Goal: Task Accomplishment & Management: Manage account settings

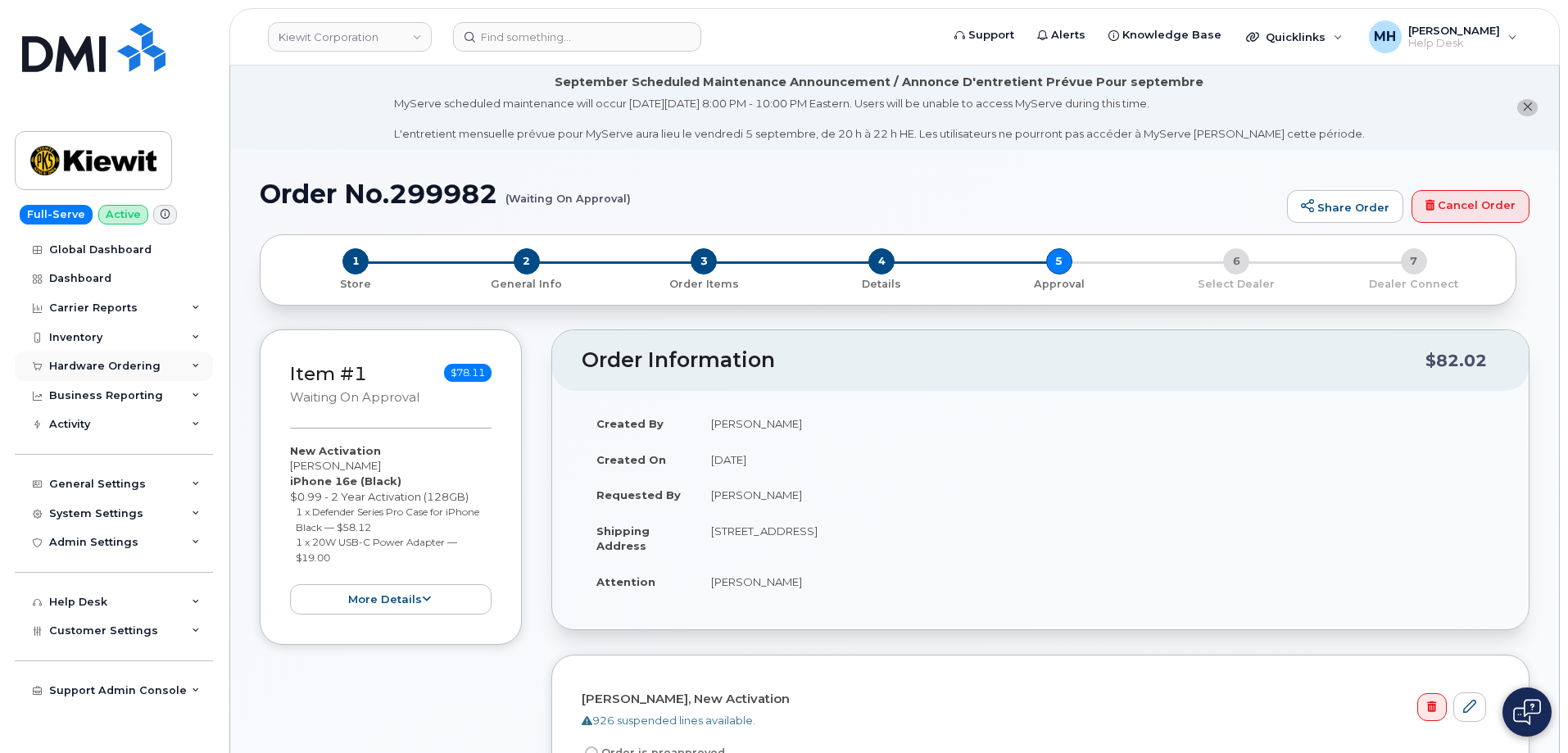
click at [135, 367] on div "Hardware Ordering" at bounding box center [104, 366] width 111 height 13
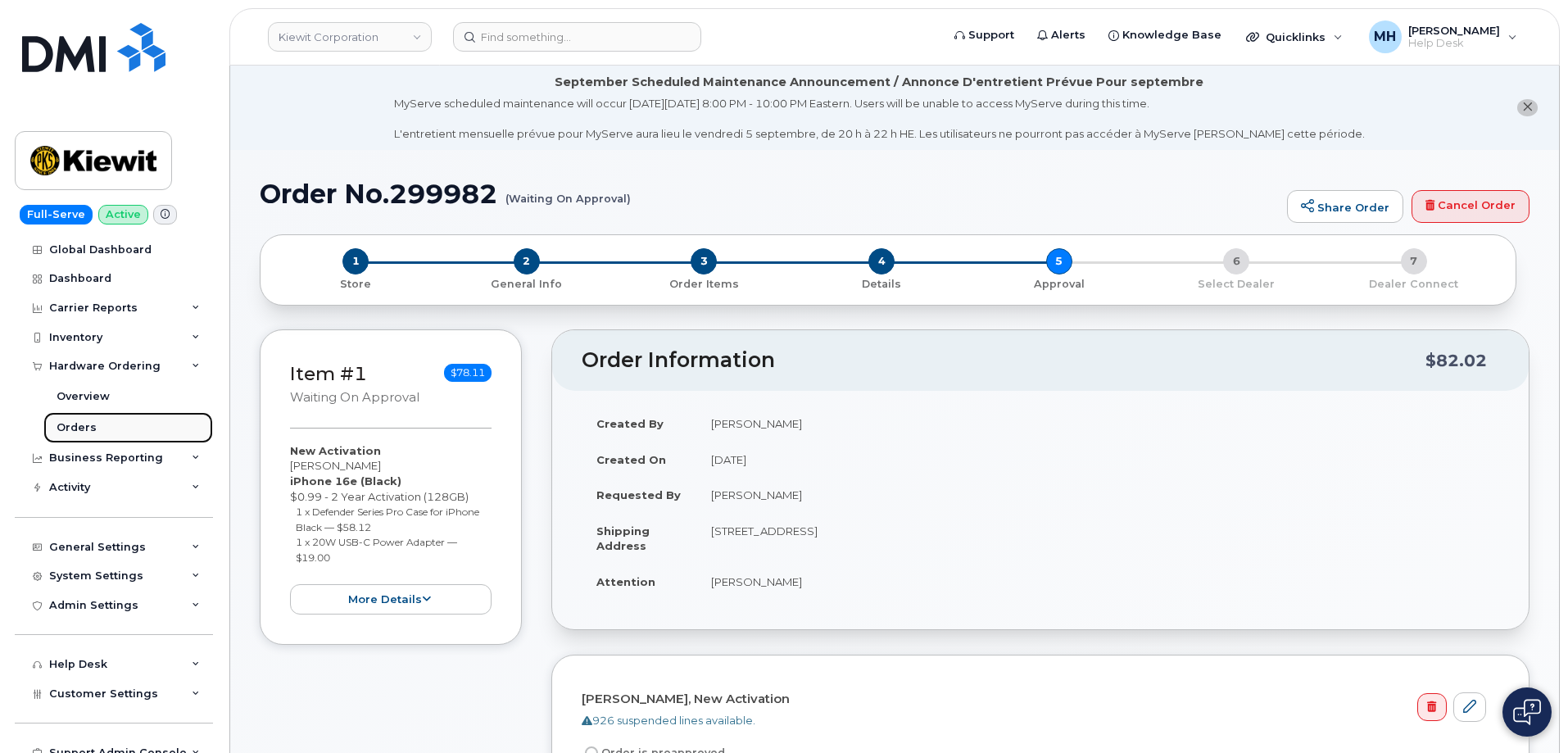
click at [96, 420] on link "Orders" at bounding box center [128, 427] width 169 height 31
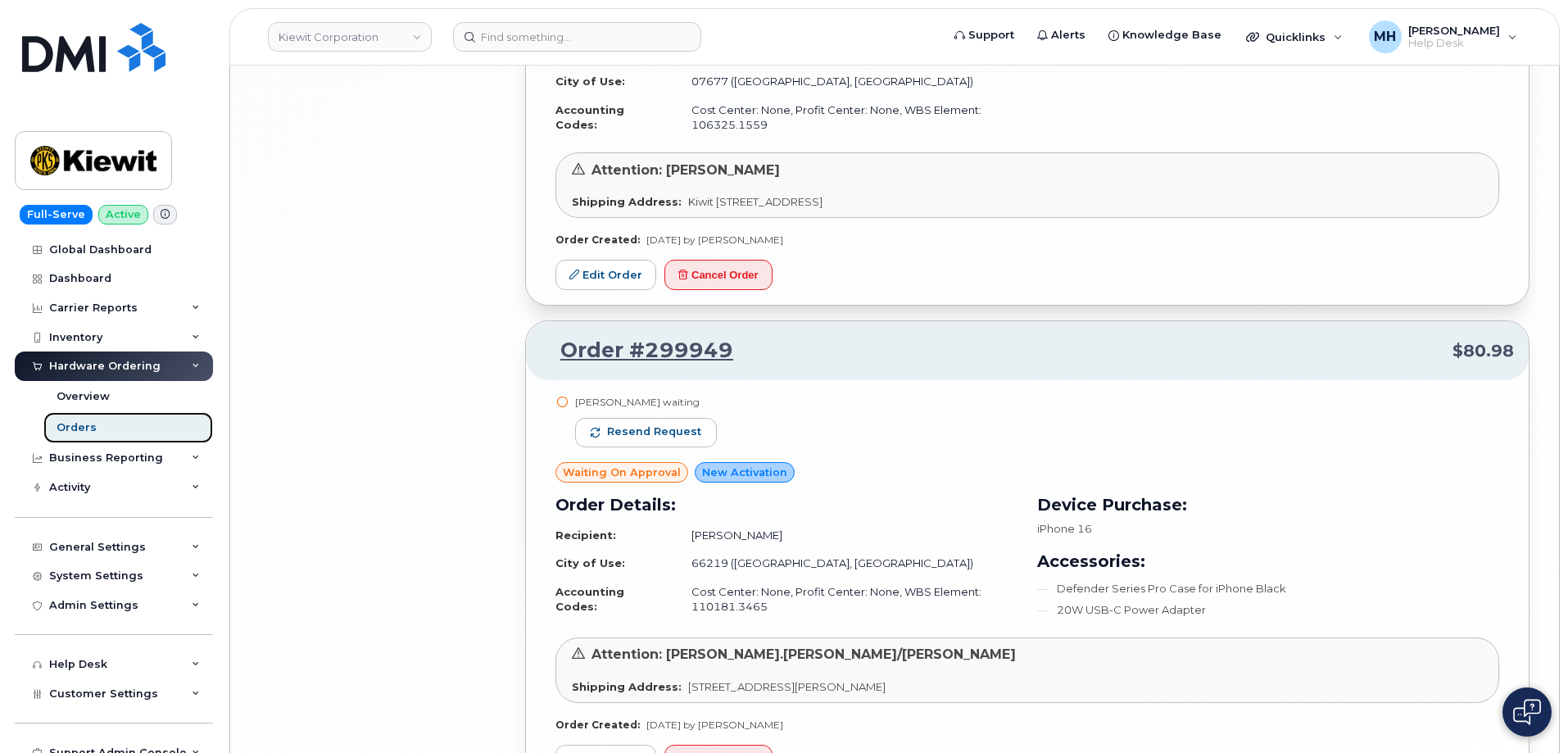
scroll to position [3521, 0]
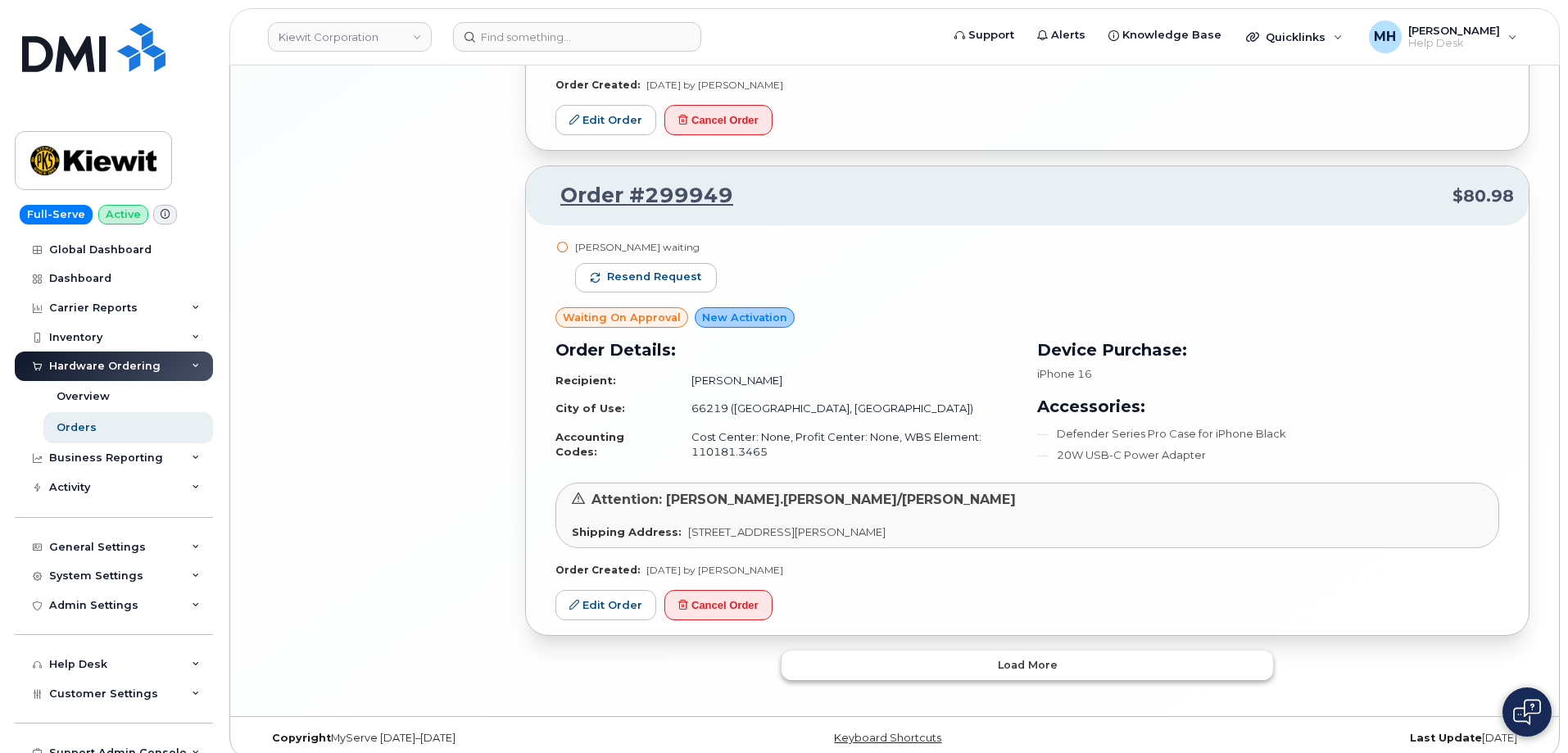
click at [808, 650] on button "Load more" at bounding box center [1027, 665] width 491 height 29
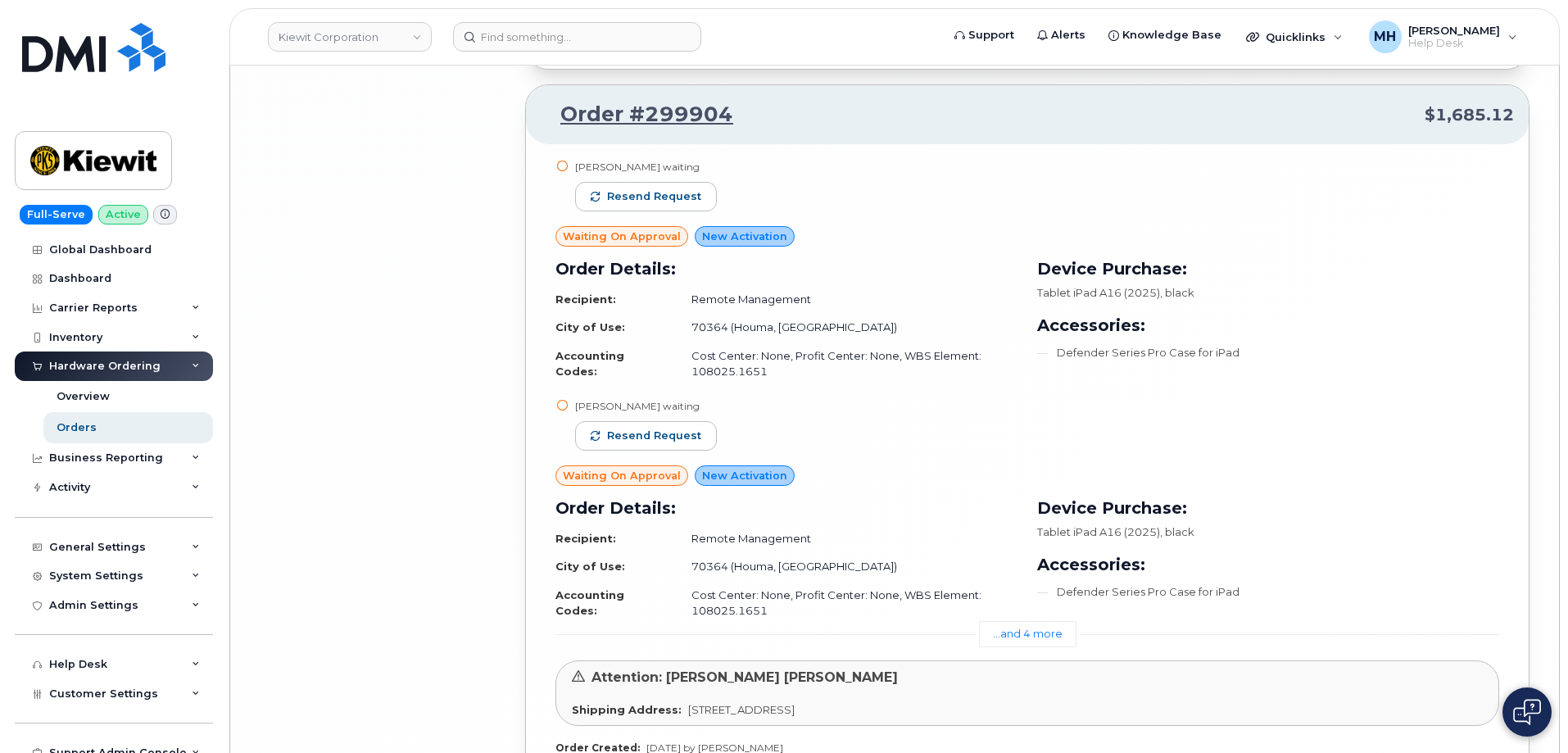
scroll to position [7975, 0]
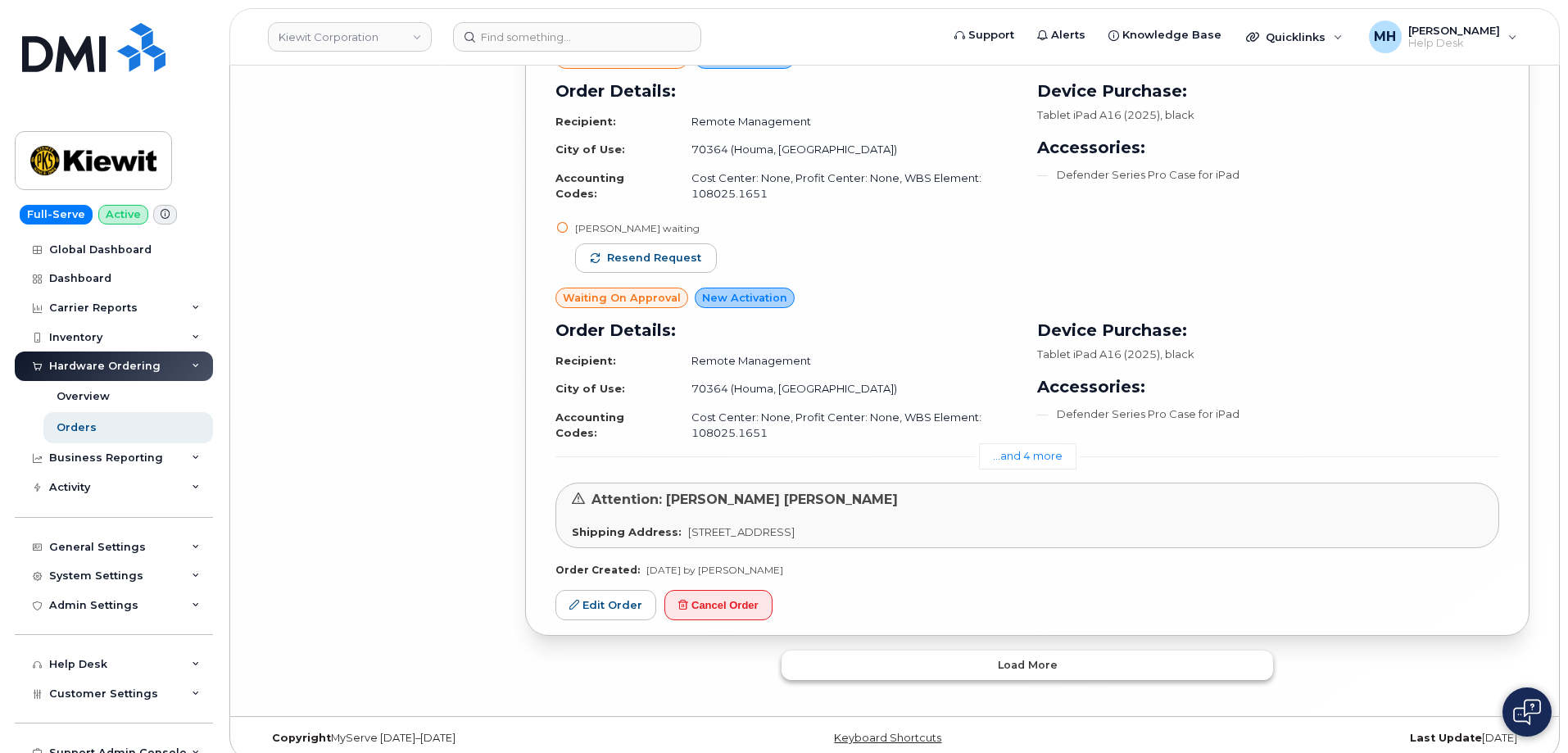
click at [840, 650] on button "Load more" at bounding box center [1027, 665] width 491 height 29
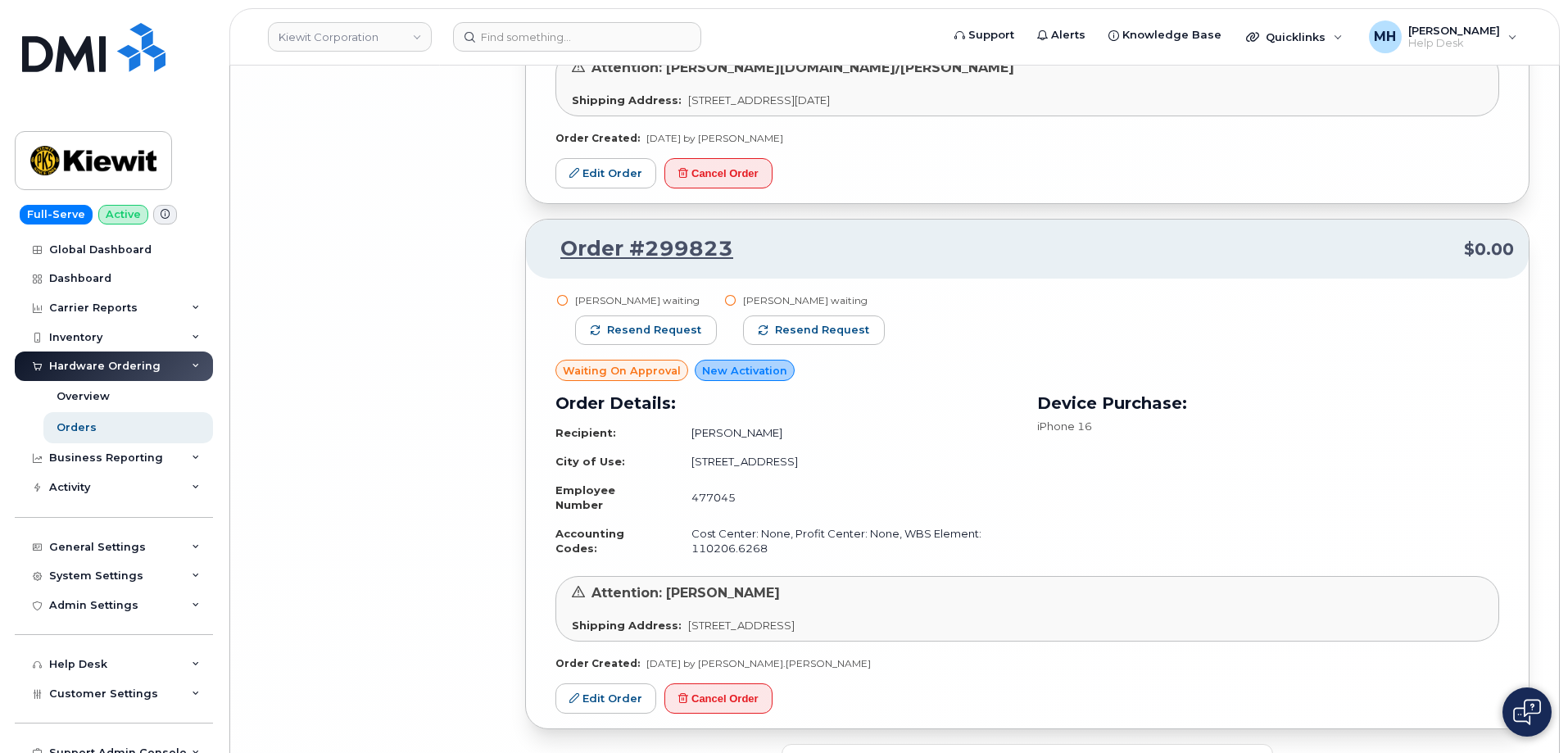
scroll to position [11545, 0]
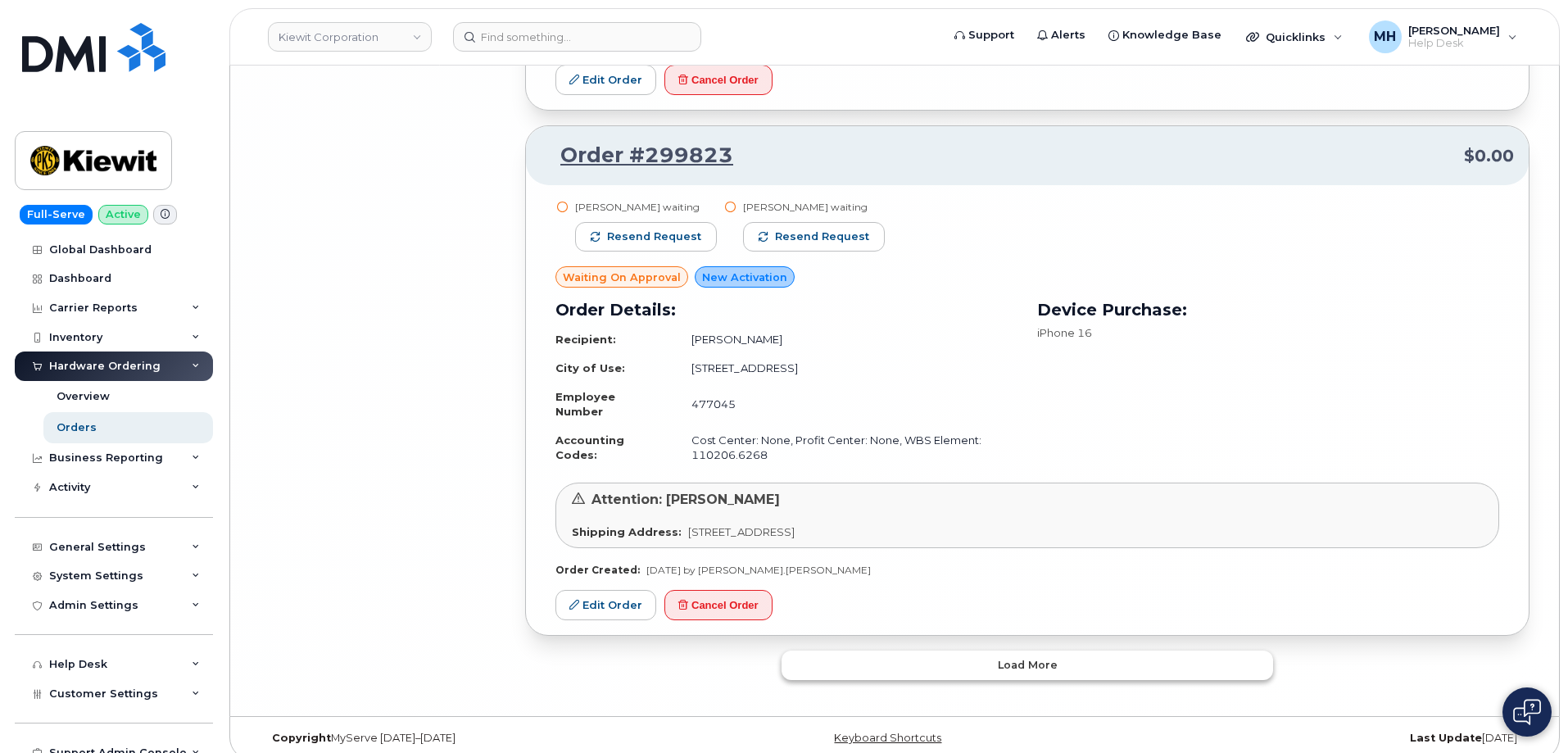
click at [808, 651] on button "Load more" at bounding box center [1027, 665] width 491 height 29
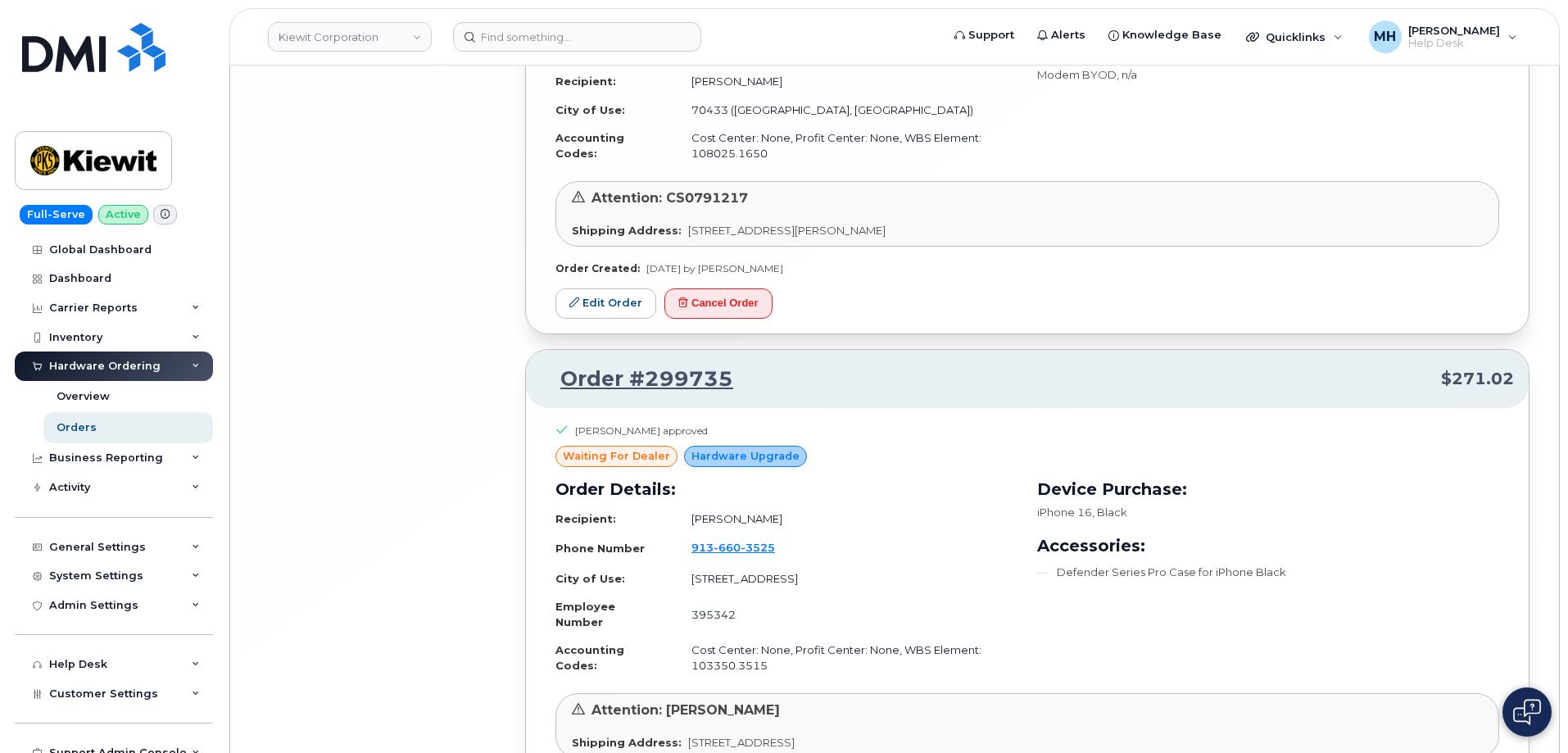
scroll to position [15677, 0]
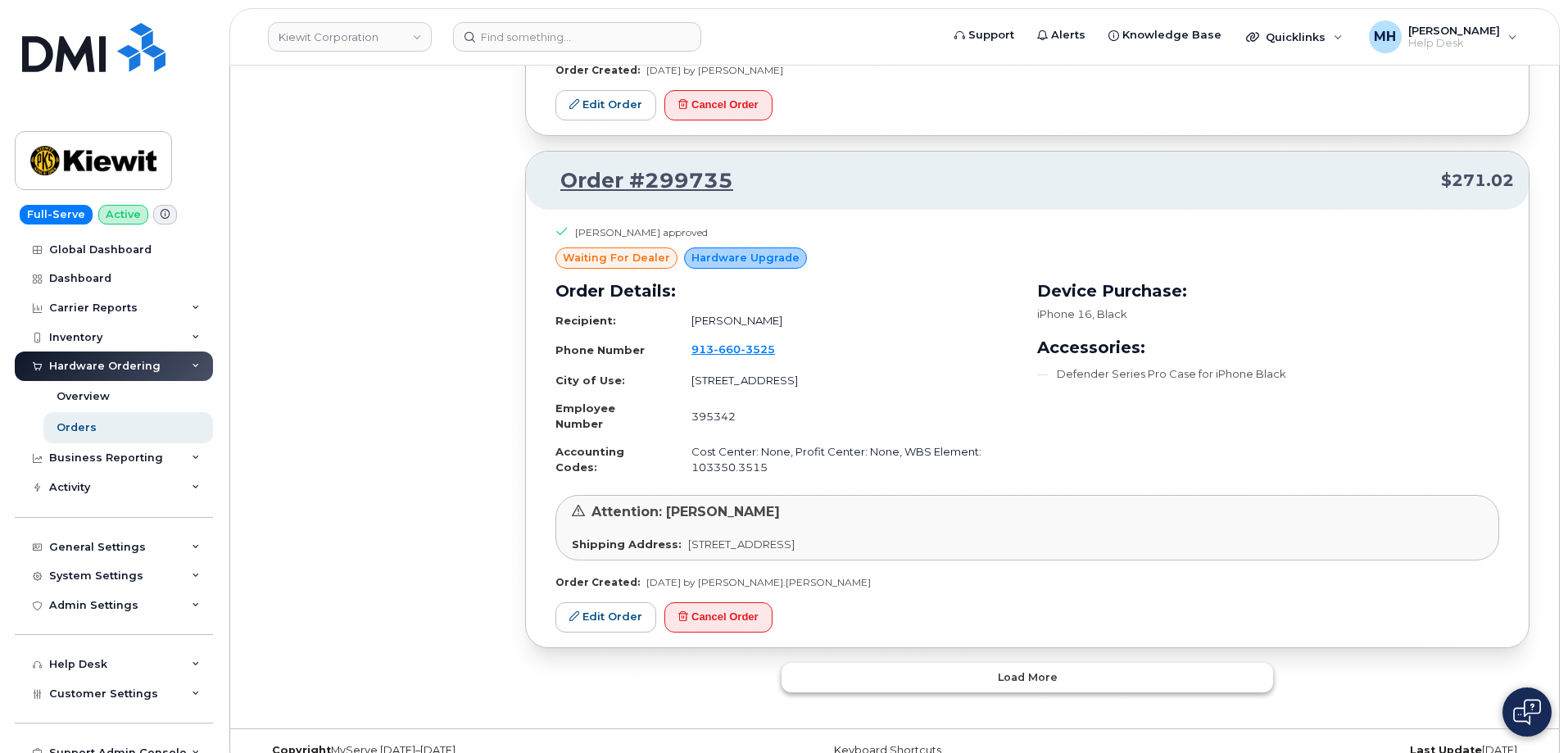
click at [819, 663] on button "Load more" at bounding box center [1027, 678] width 491 height 29
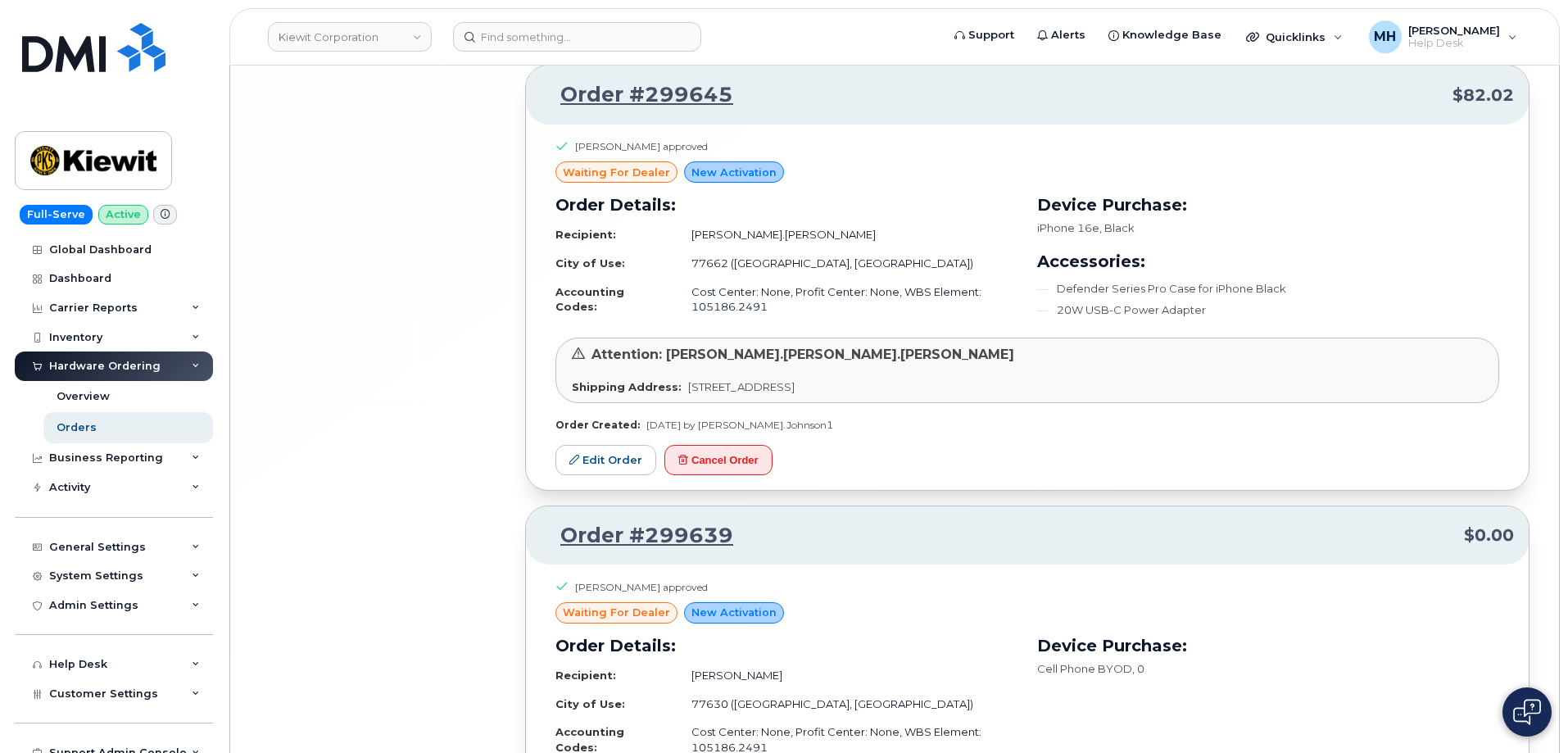
scroll to position [19234, 0]
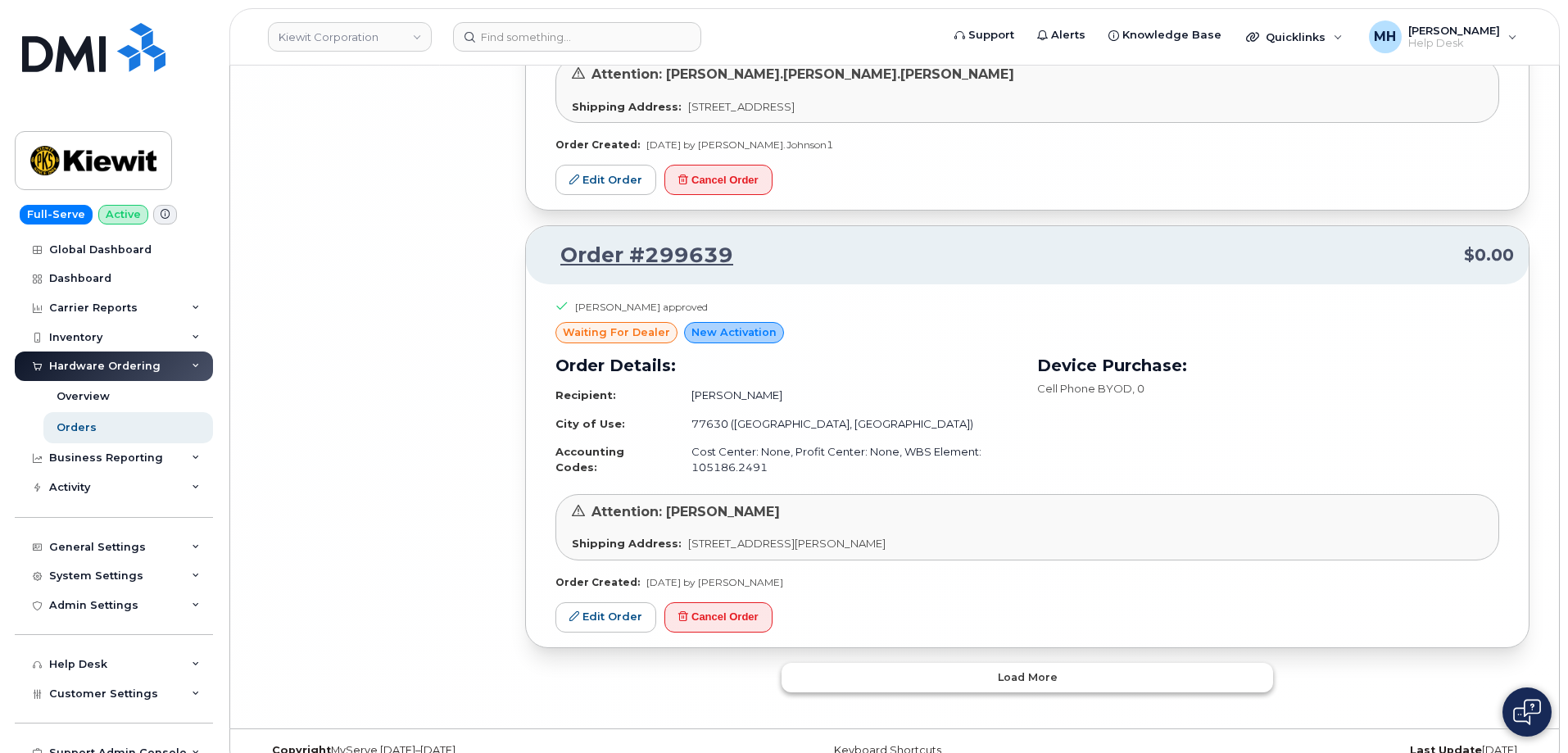
click at [916, 663] on button "Load more" at bounding box center [1027, 678] width 491 height 29
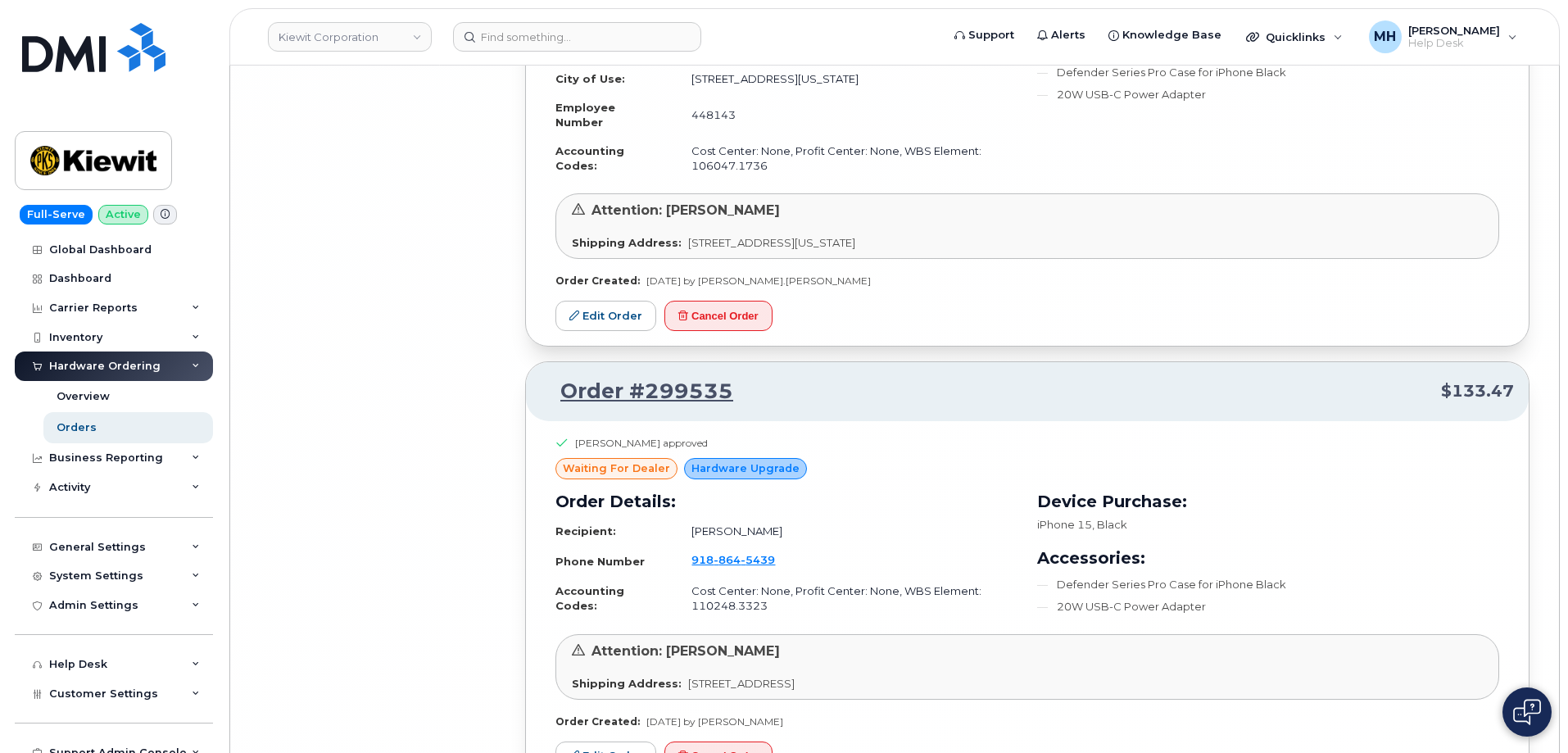
scroll to position [22772, 0]
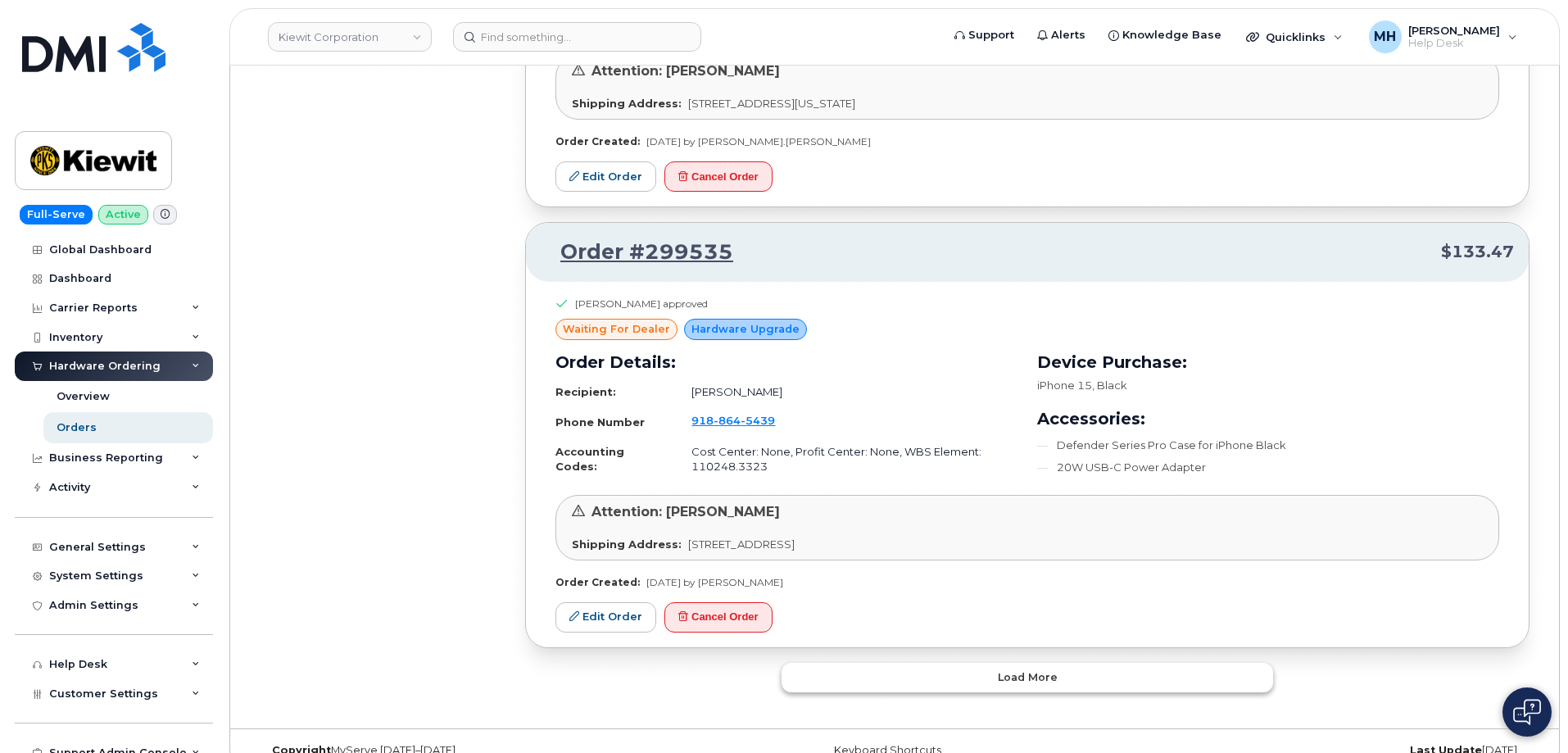
click at [928, 663] on button "Load more" at bounding box center [1027, 678] width 491 height 29
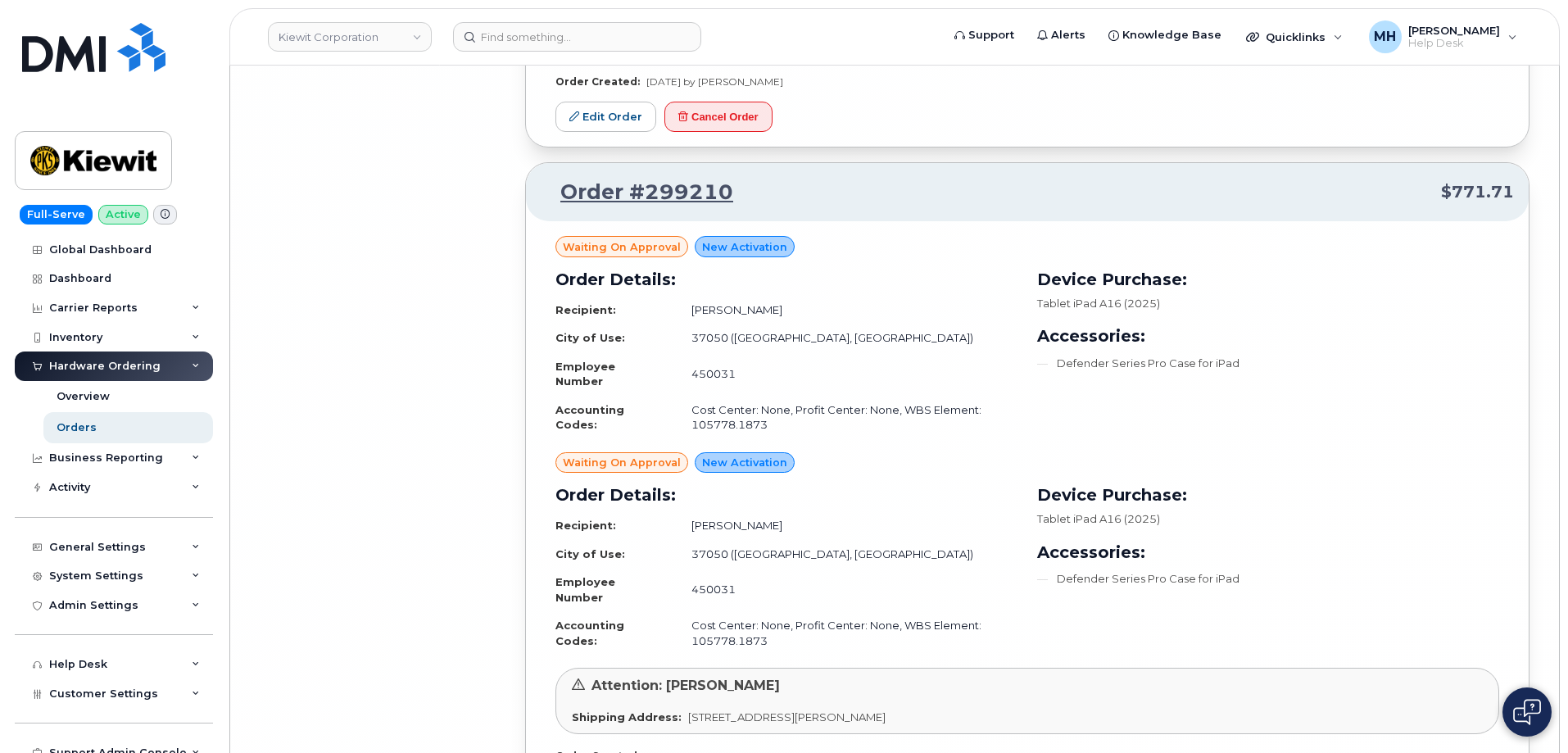
scroll to position [26260, 0]
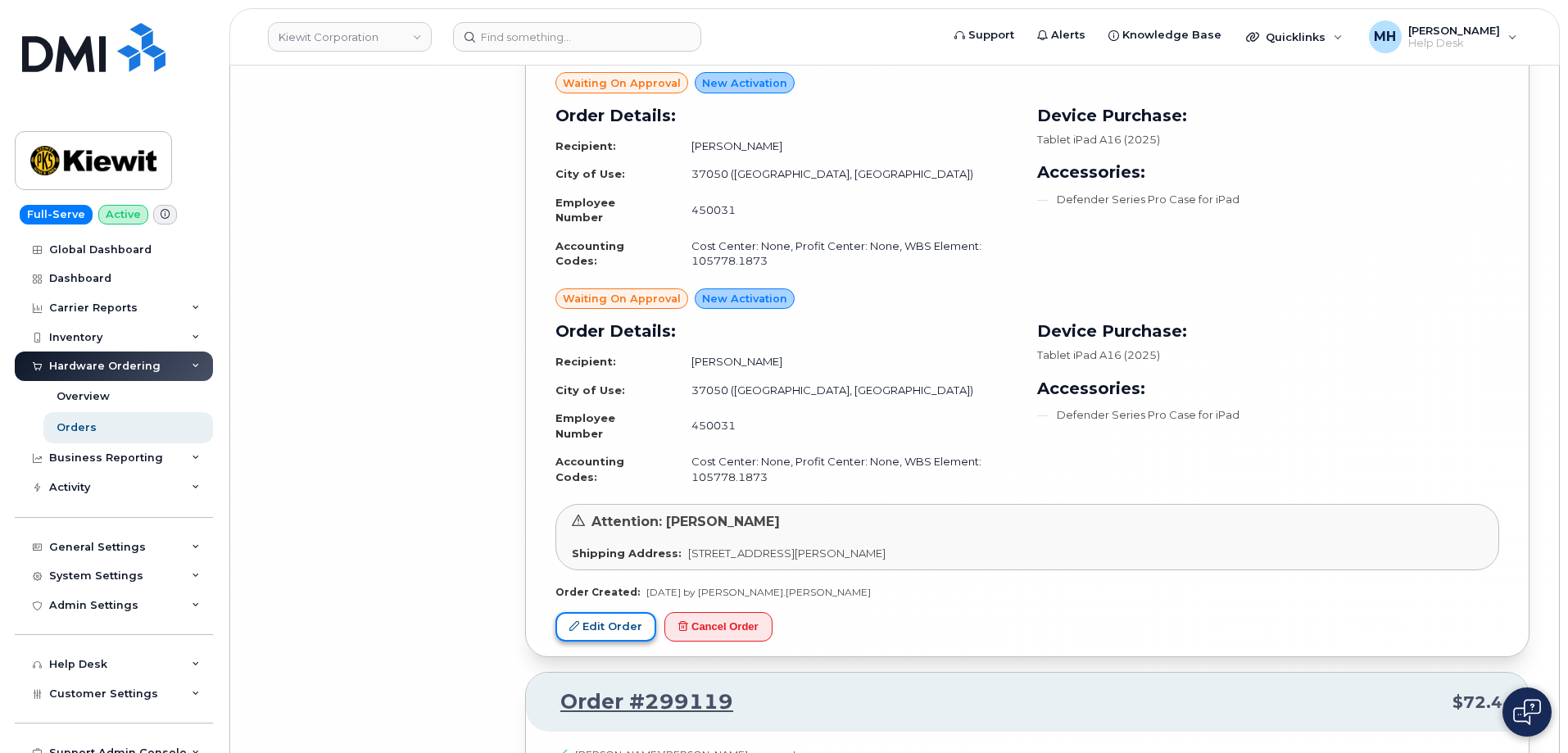
click at [634, 612] on link "Edit Order" at bounding box center [605, 627] width 101 height 30
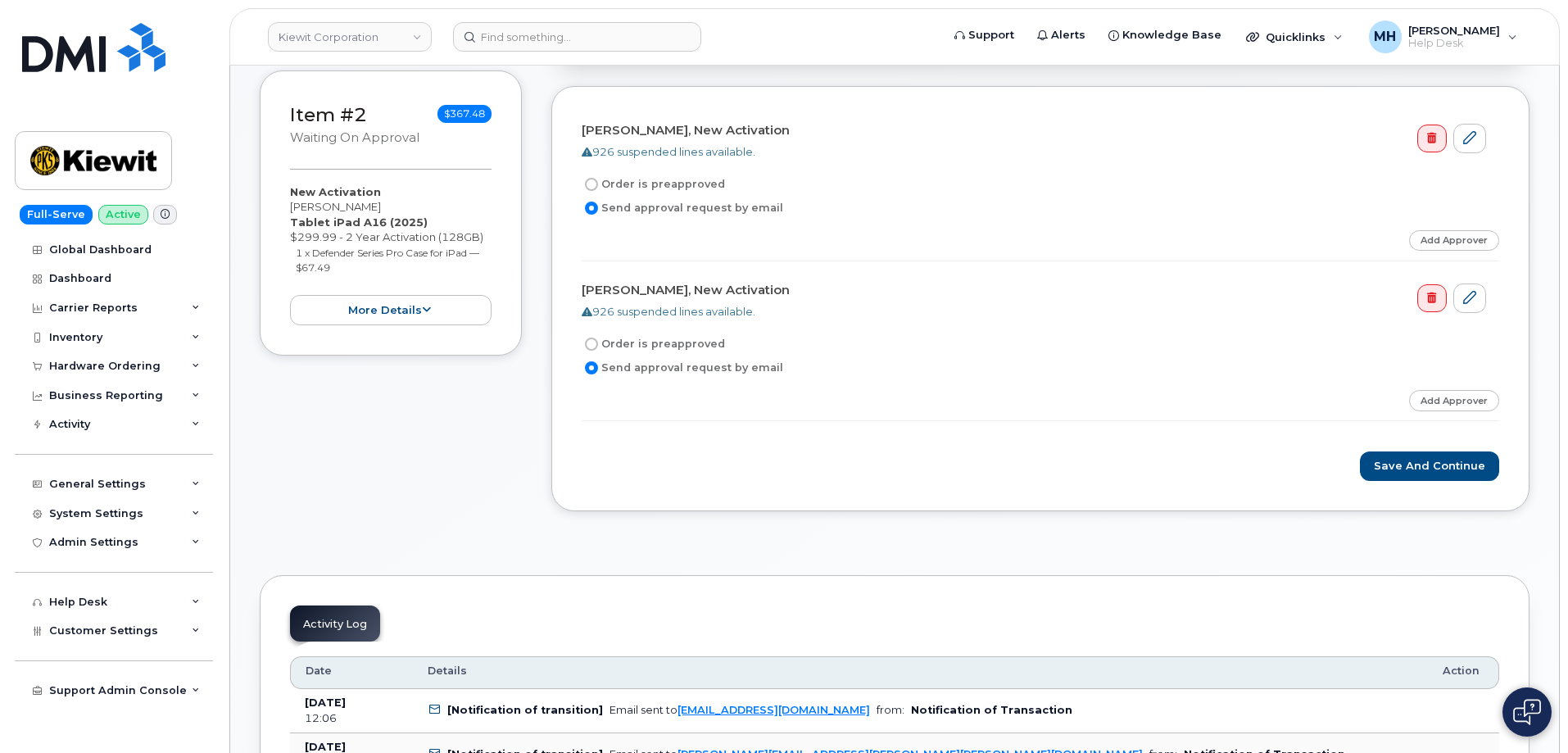
scroll to position [737, 0]
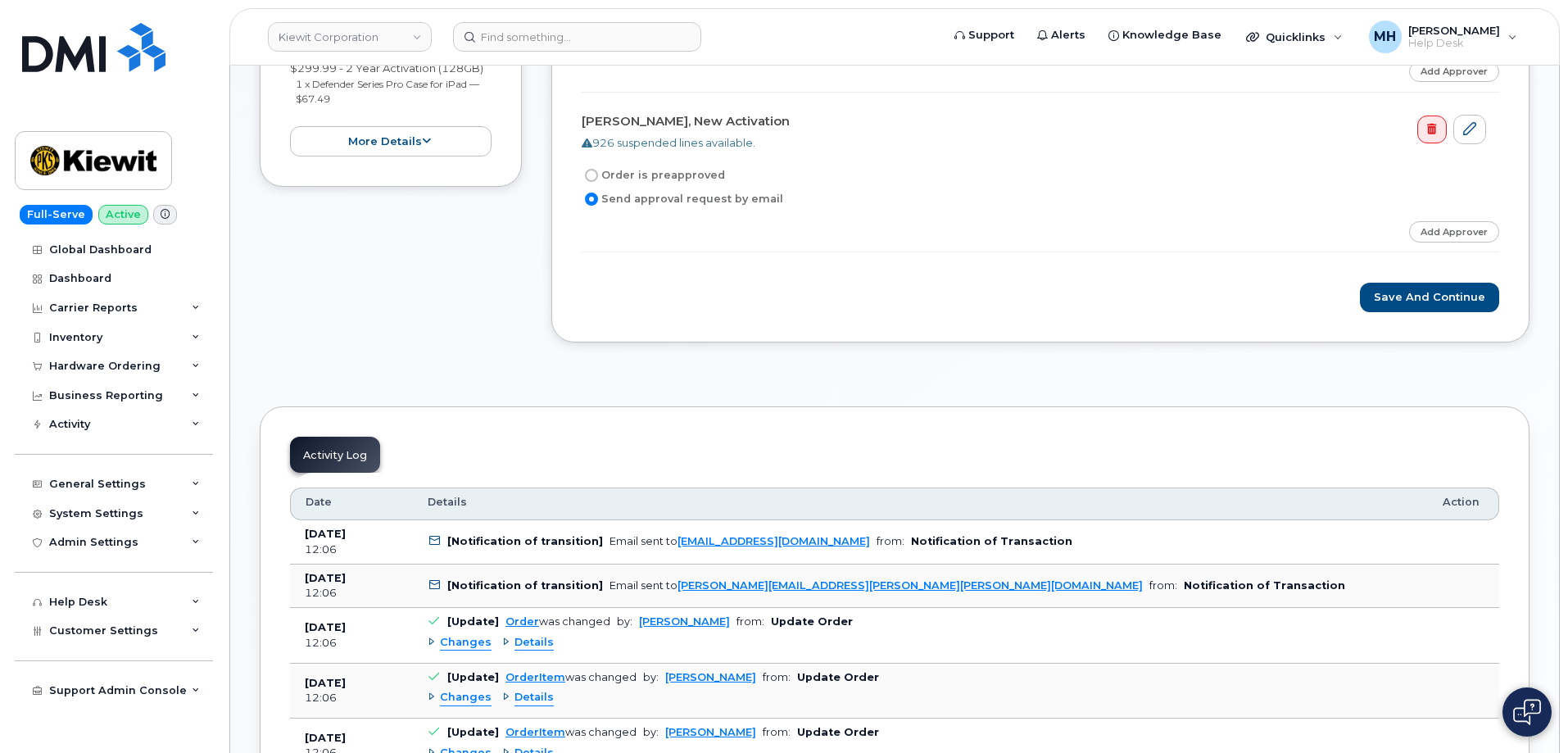
click at [1400, 314] on div "[PERSON_NAME], New Activation 926 suspended lines available. Order is preapprov…" at bounding box center [1040, 130] width 978 height 426
click at [1400, 297] on button "Save and Continue" at bounding box center [1429, 297] width 139 height 30
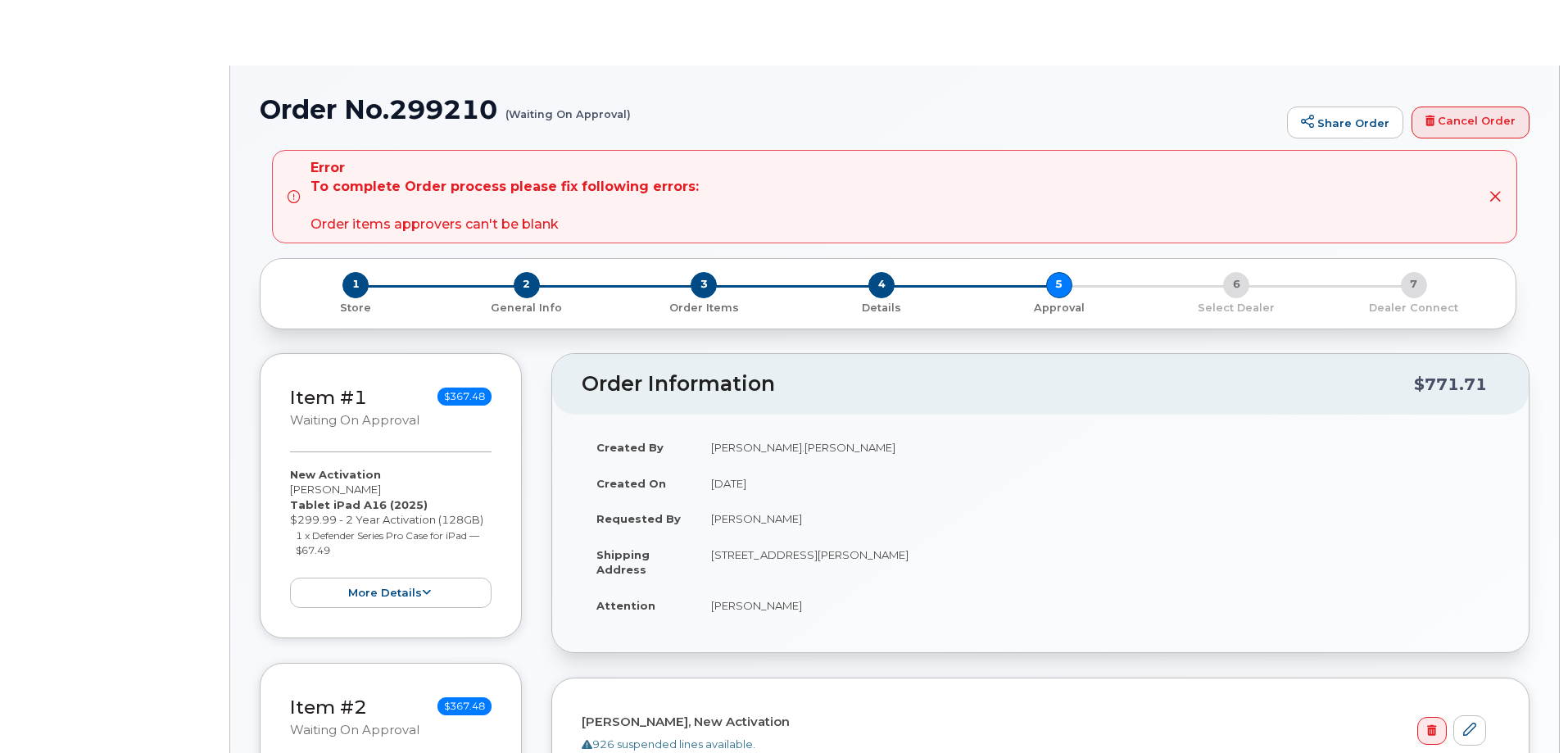
radio input "true"
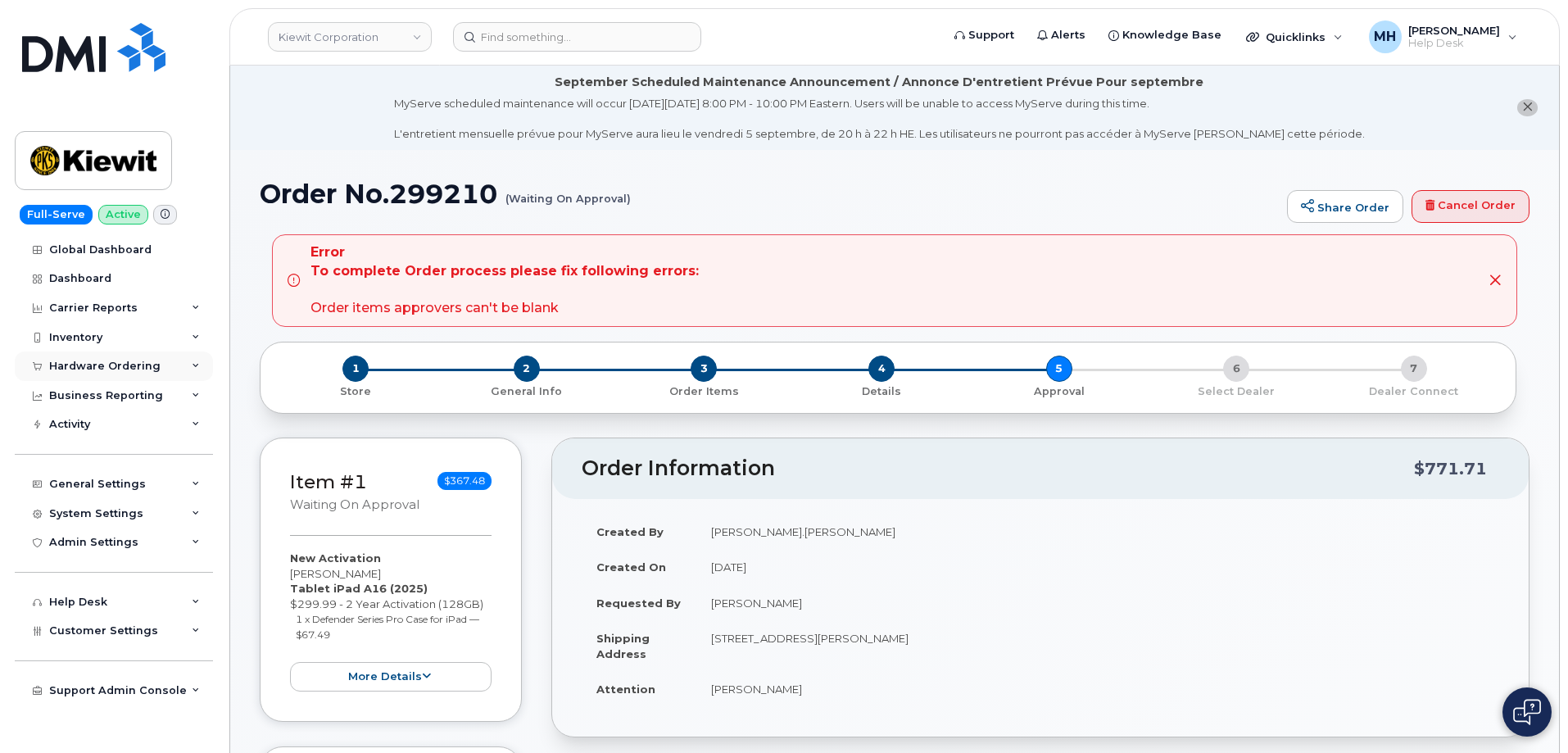
click at [103, 373] on div "Hardware Ordering" at bounding box center [114, 366] width 199 height 29
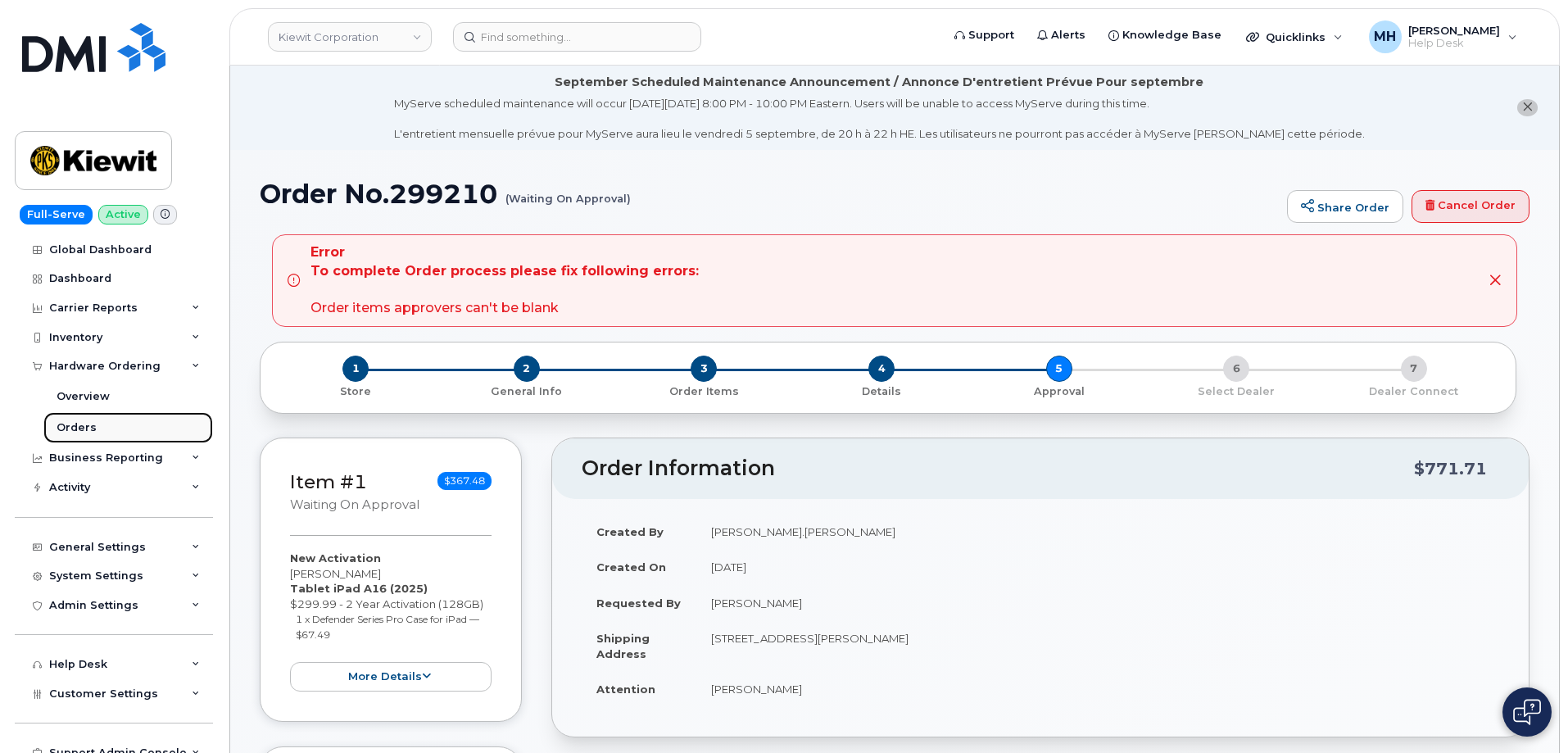
click at [130, 432] on link "Orders" at bounding box center [128, 427] width 169 height 31
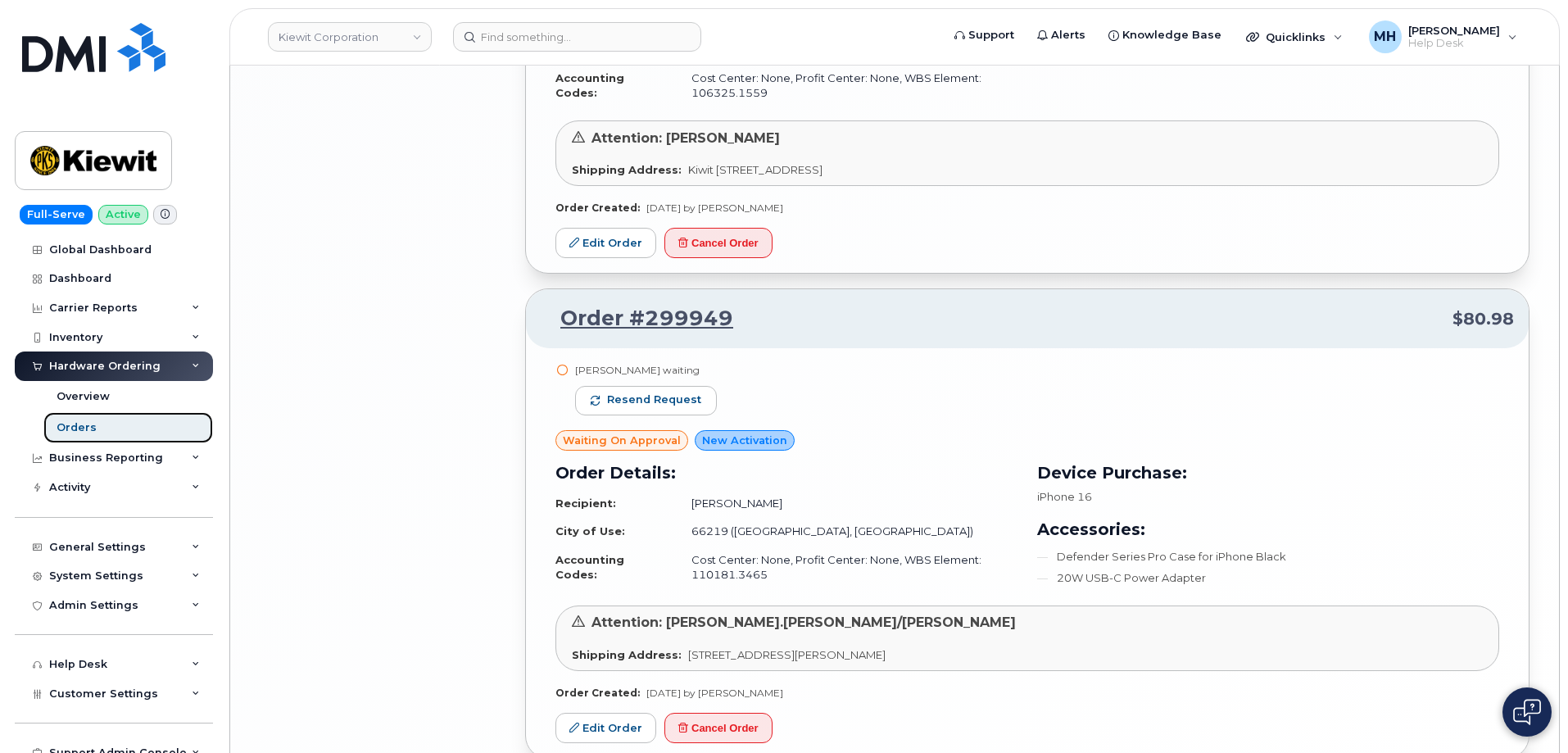
scroll to position [3521, 0]
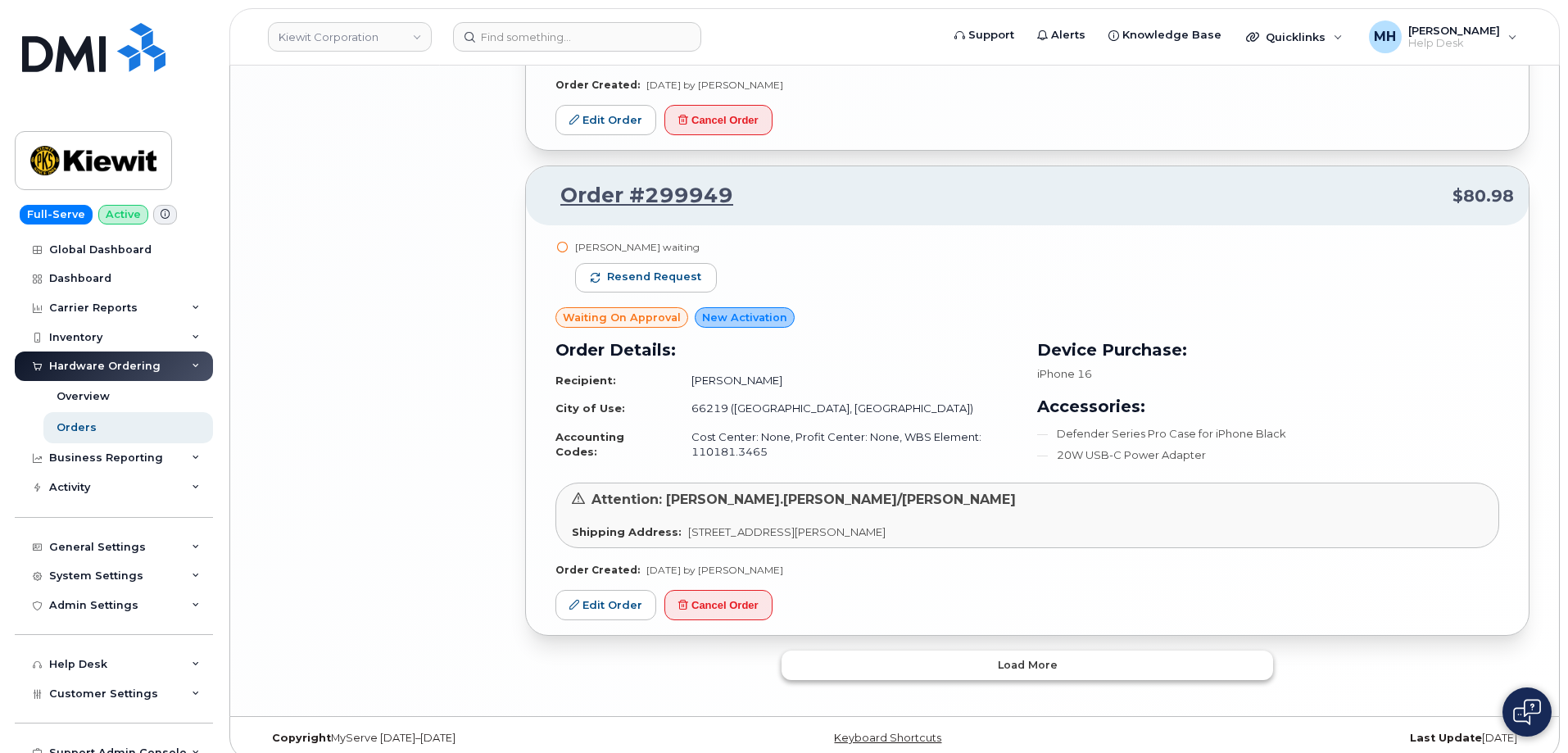
click at [929, 650] on button "Load more" at bounding box center [1027, 665] width 491 height 29
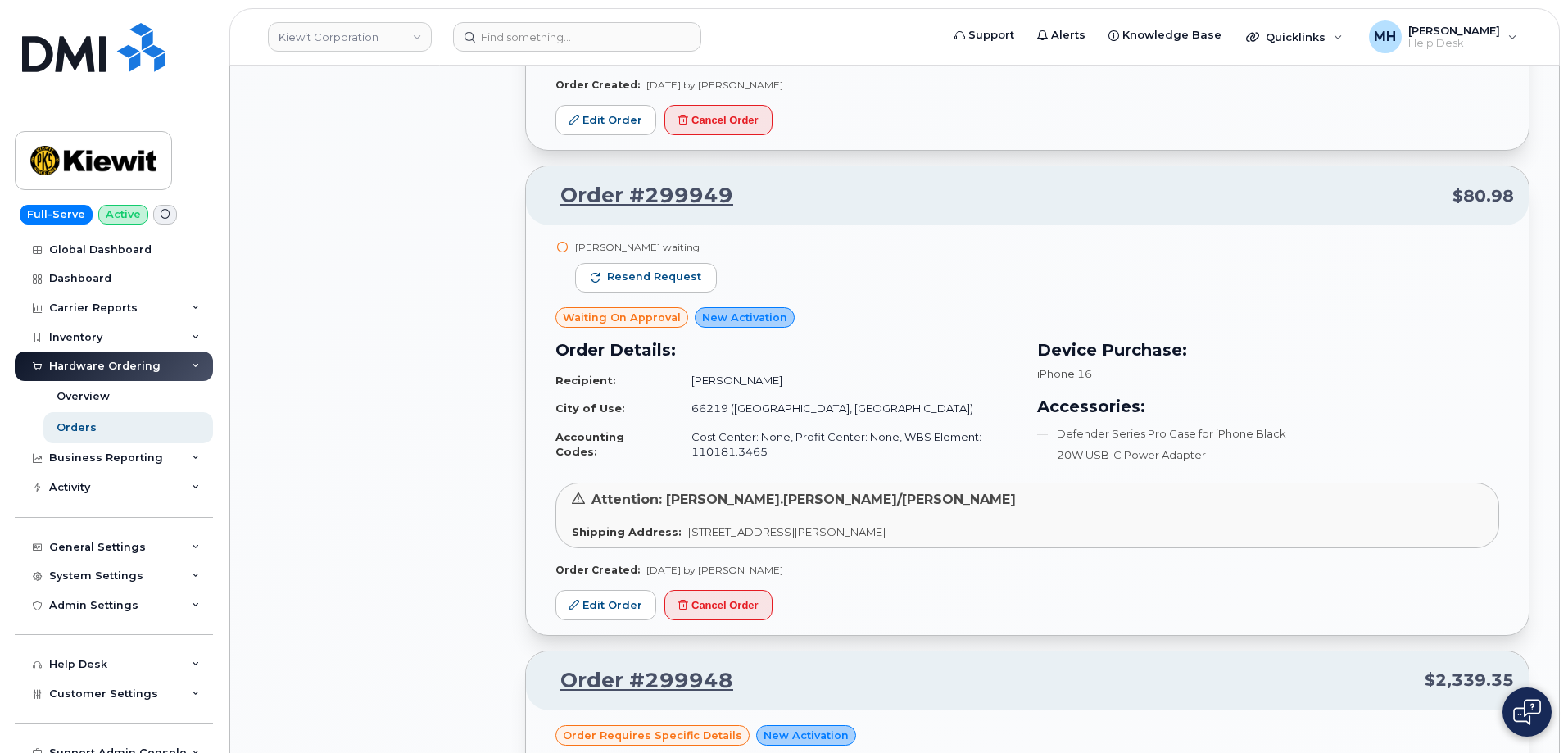
click at [630, 58] on header "Kiewit Corporation Support Alerts Knowledge Base Quicklinks Suspend / Cancel De…" at bounding box center [895, 36] width 1331 height 57
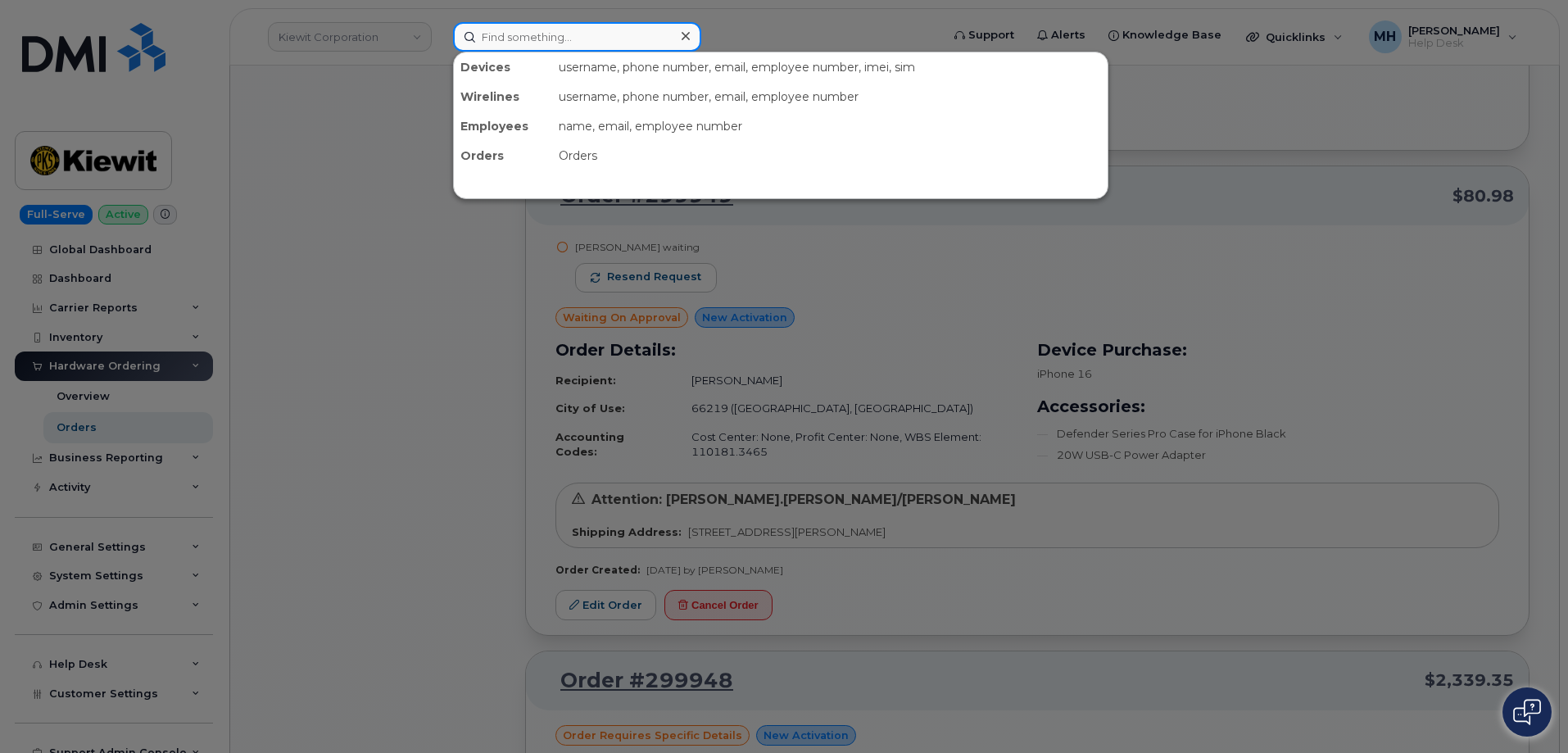
click at [642, 38] on input at bounding box center [577, 37] width 248 height 29
paste input "918-606-5952"
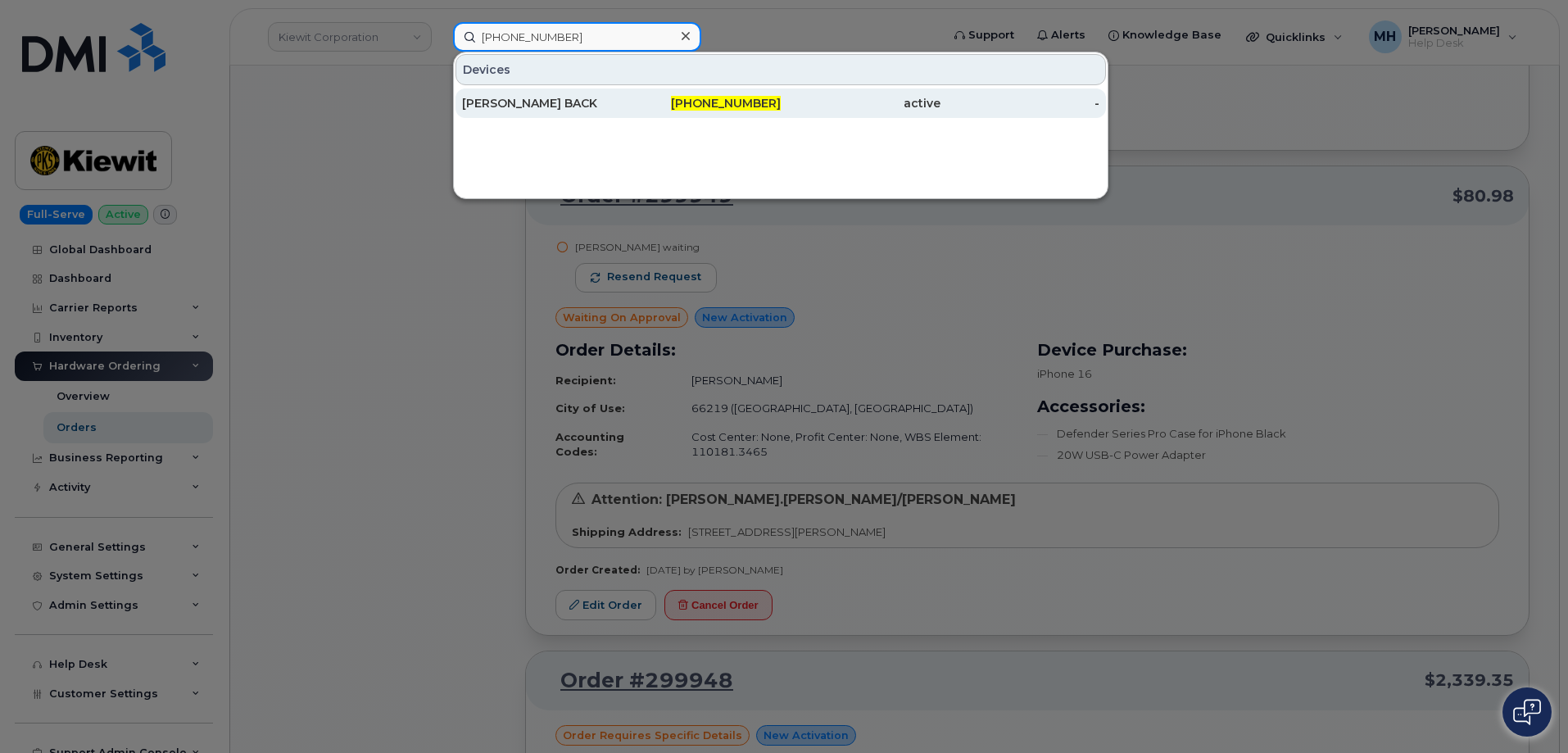
type input "918-606-5952"
click at [579, 102] on div "JERRY BACK" at bounding box center [541, 103] width 160 height 16
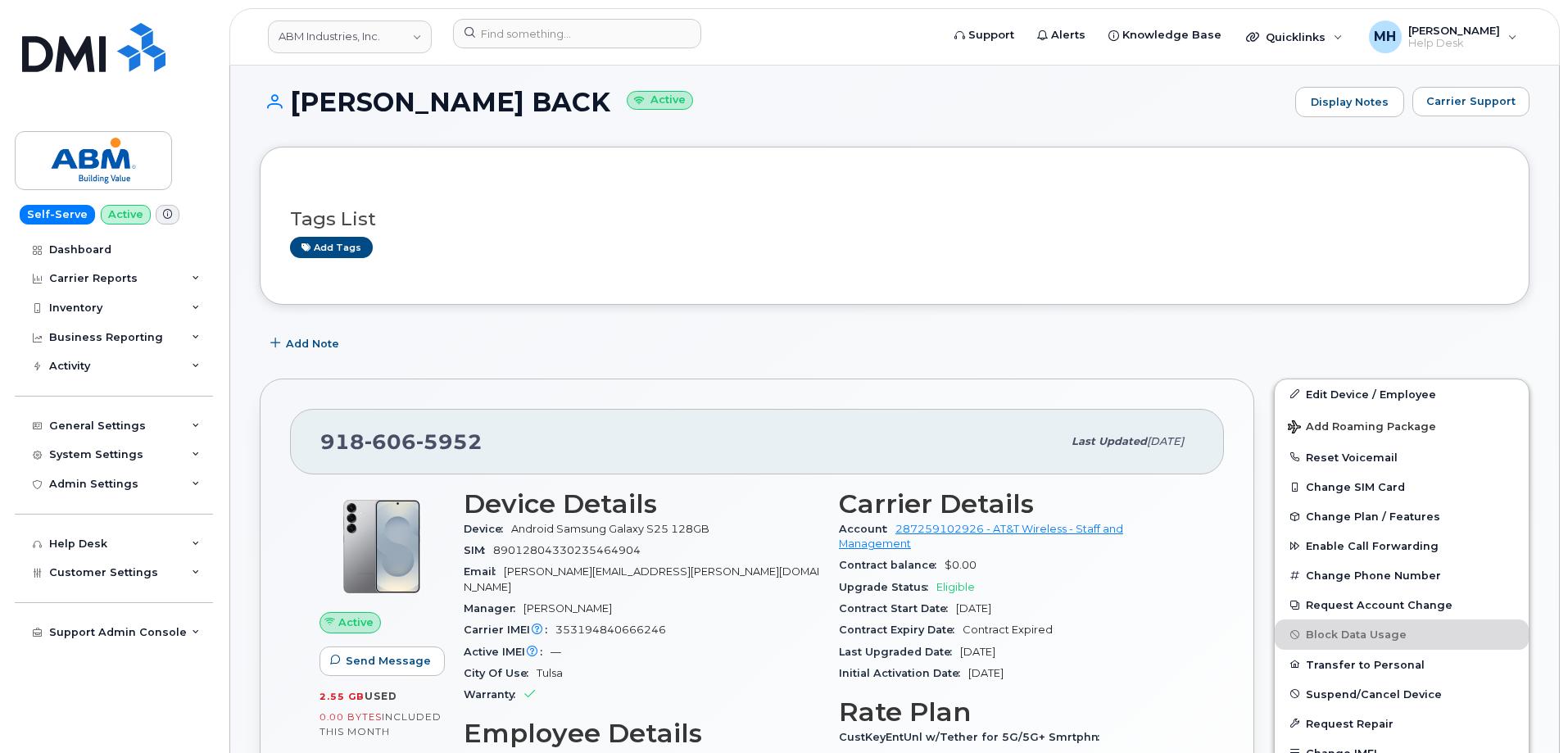
scroll to position [246, 0]
